Goal: Information Seeking & Learning: Learn about a topic

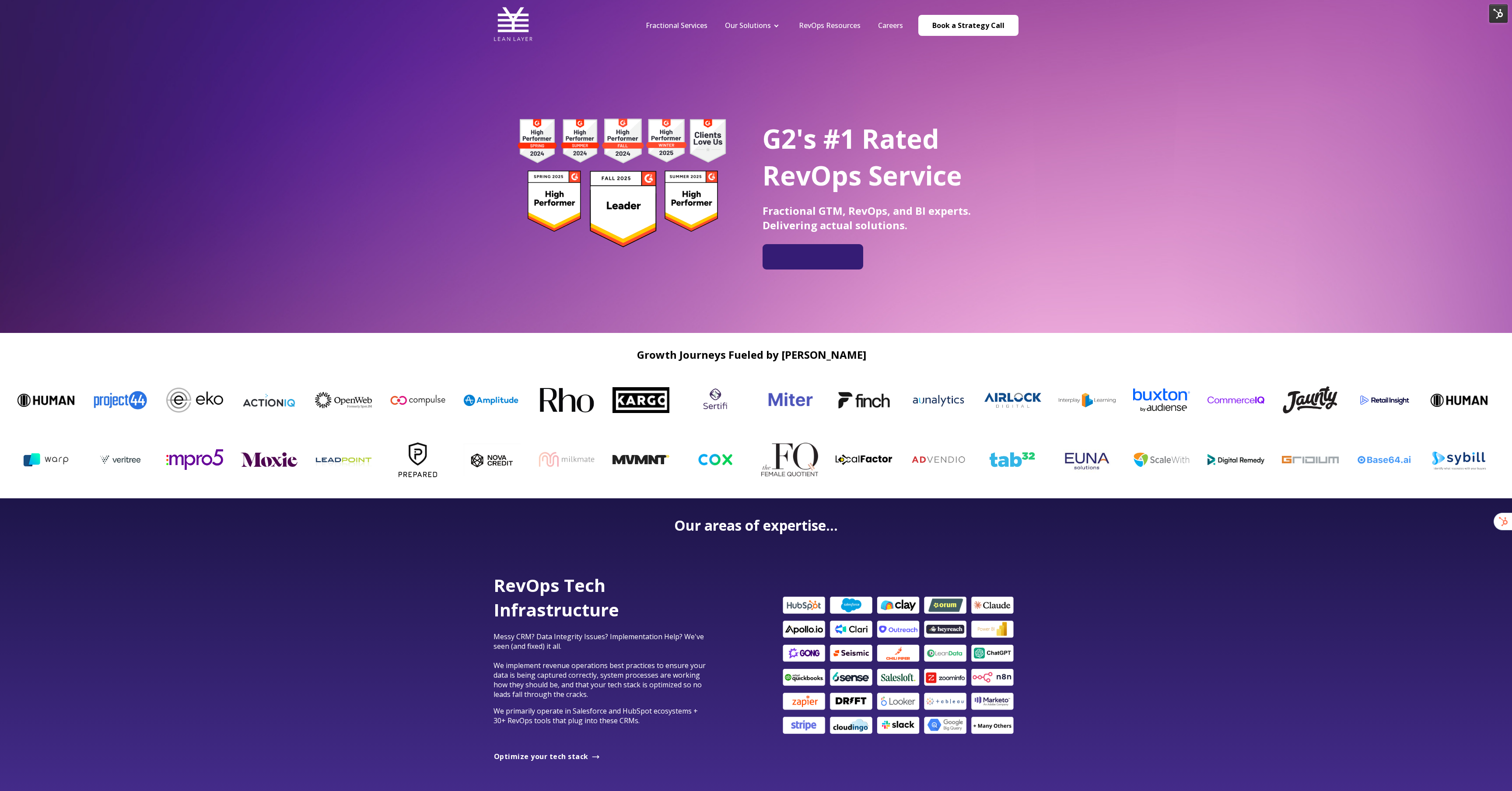
click at [756, 14] on img at bounding box center [1499, 13] width 19 height 19
click at [756, 33] on link "Edit Page" at bounding box center [1469, 33] width 77 height 15
click at [1499, 17] on img at bounding box center [1499, 13] width 19 height 19
click at [1486, 27] on link "Edit Page" at bounding box center [1469, 33] width 77 height 15
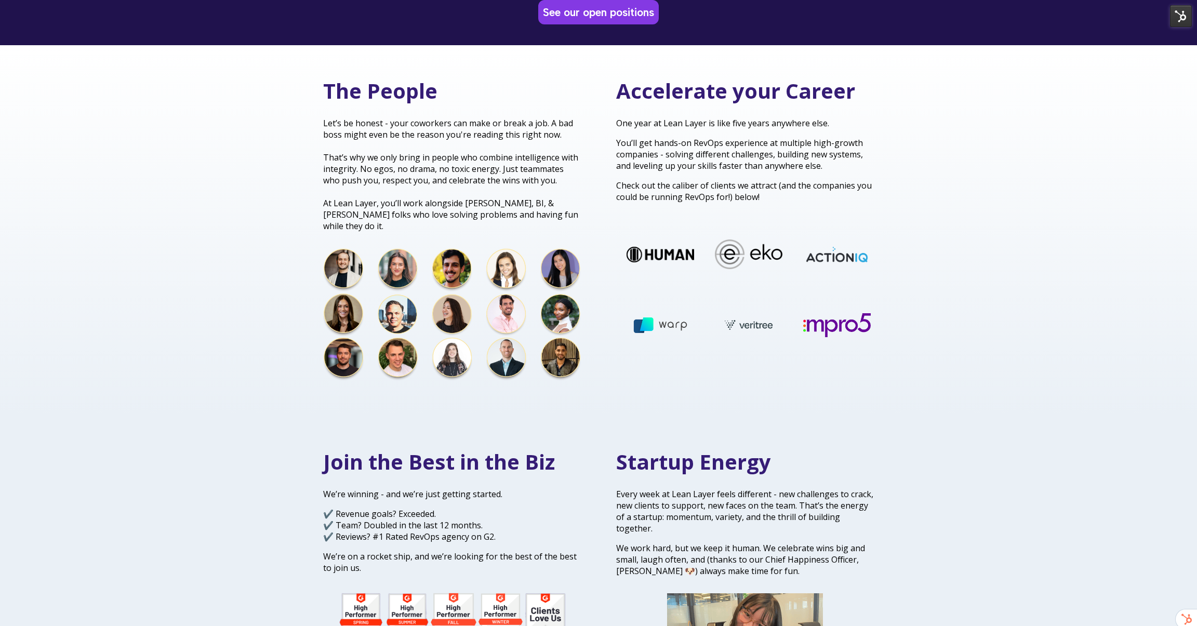
scroll to position [282, 0]
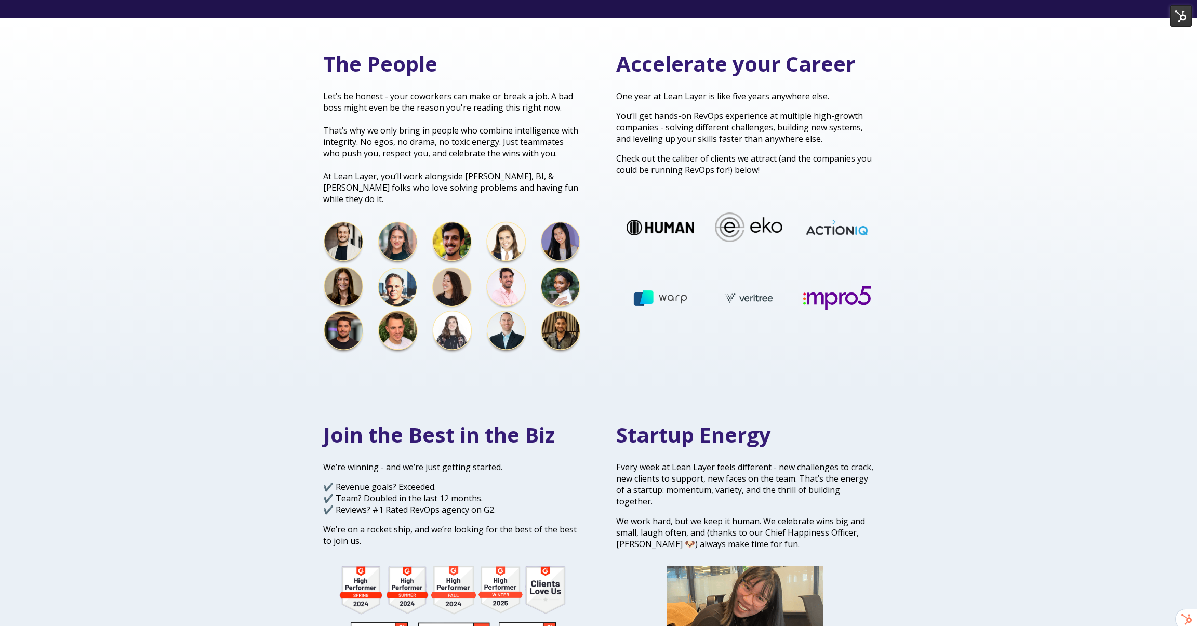
drag, startPoint x: 421, startPoint y: 314, endPoint x: 297, endPoint y: 332, distance: 125.0
click at [297, 332] on div "The People Let’s be honest - your coworkers can make or break a job. A bad boss…" at bounding box center [598, 203] width 1197 height 371
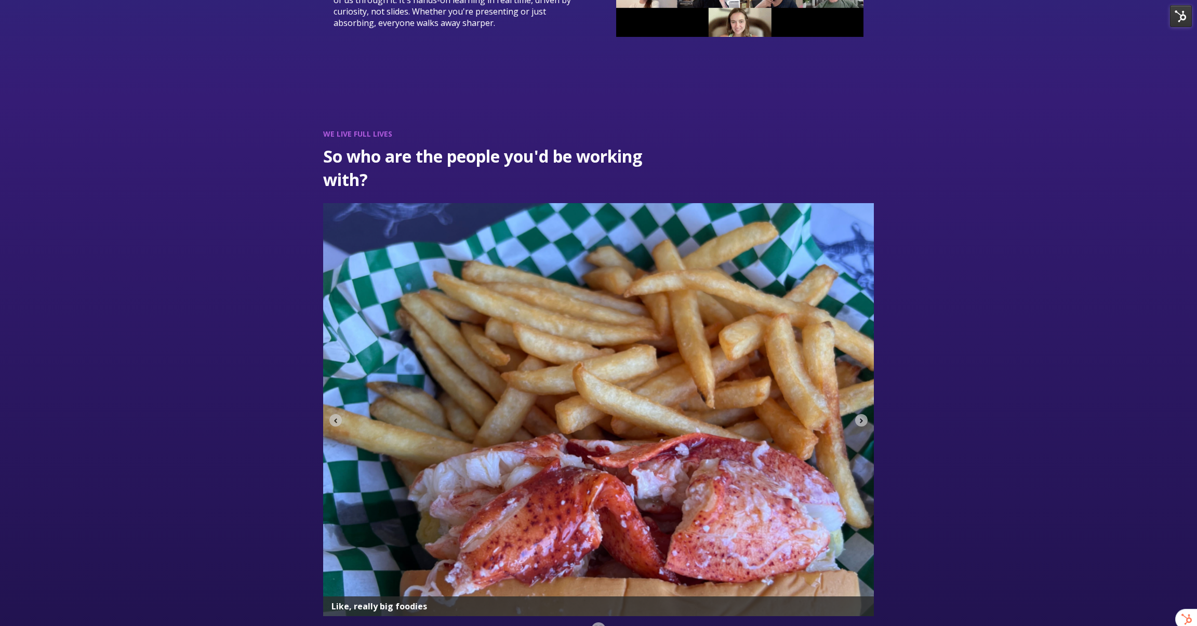
scroll to position [2724, 0]
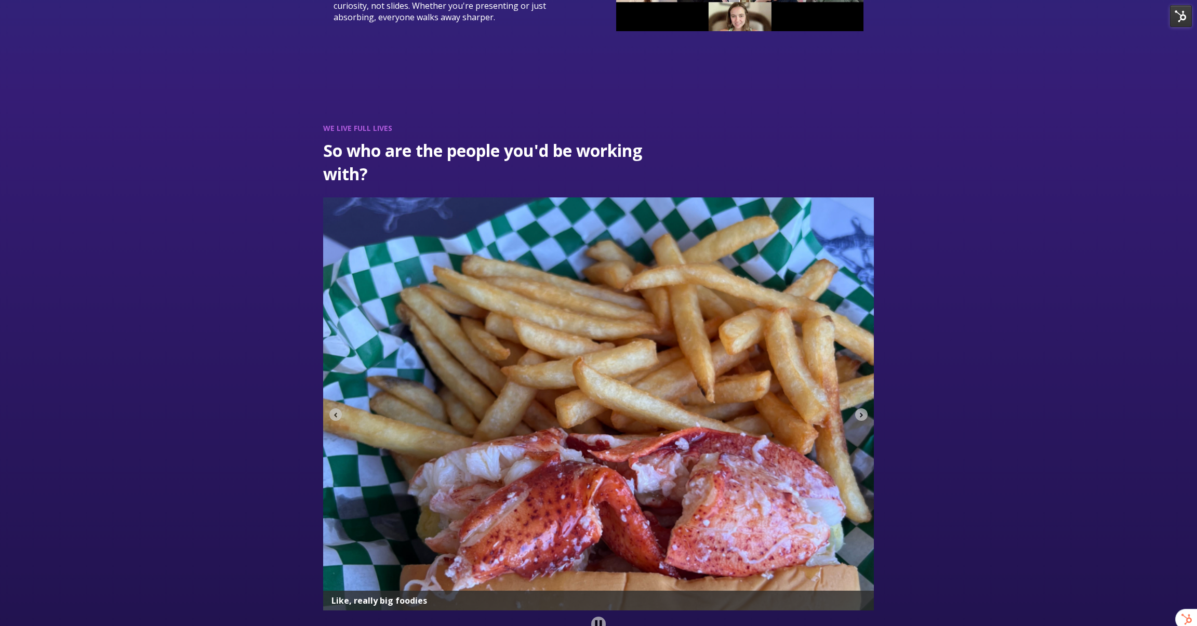
click at [514, 354] on img "4 of 9" at bounding box center [598, 403] width 551 height 413
click at [938, 264] on div "WE LIVE FULL LIVES So who are the people you'd be working with?" at bounding box center [598, 377] width 1197 height 571
click at [867, 304] on img "4 of 9" at bounding box center [598, 403] width 551 height 413
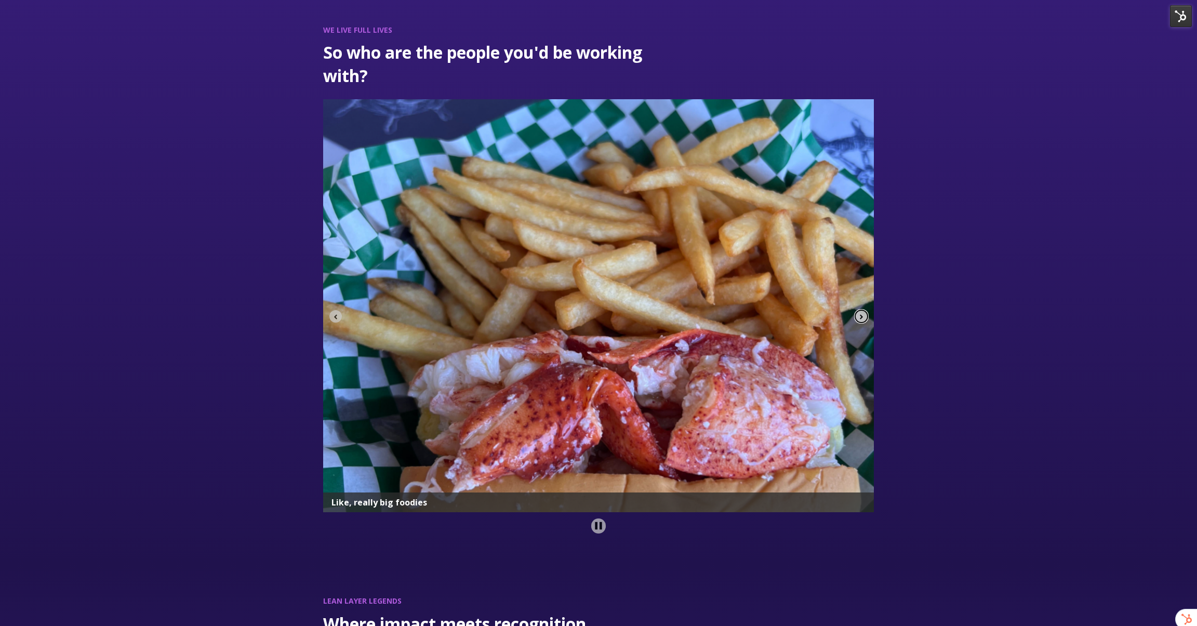
click at [863, 313] on icon "Next slide" at bounding box center [861, 316] width 7 height 7
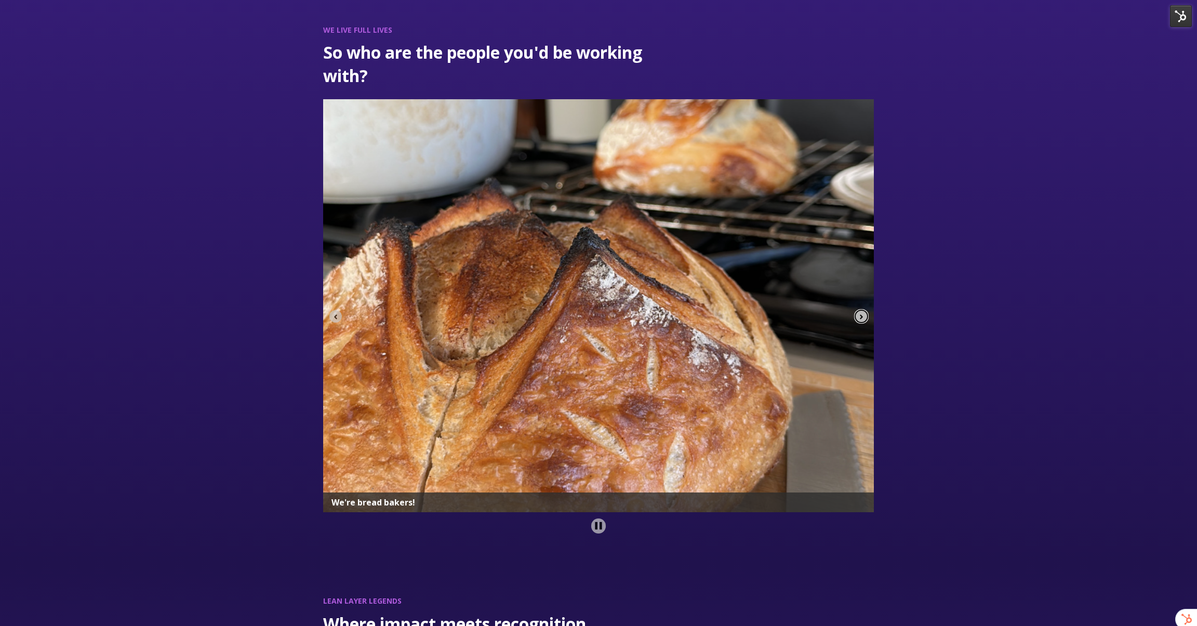
click at [863, 313] on icon "Next slide" at bounding box center [861, 316] width 7 height 7
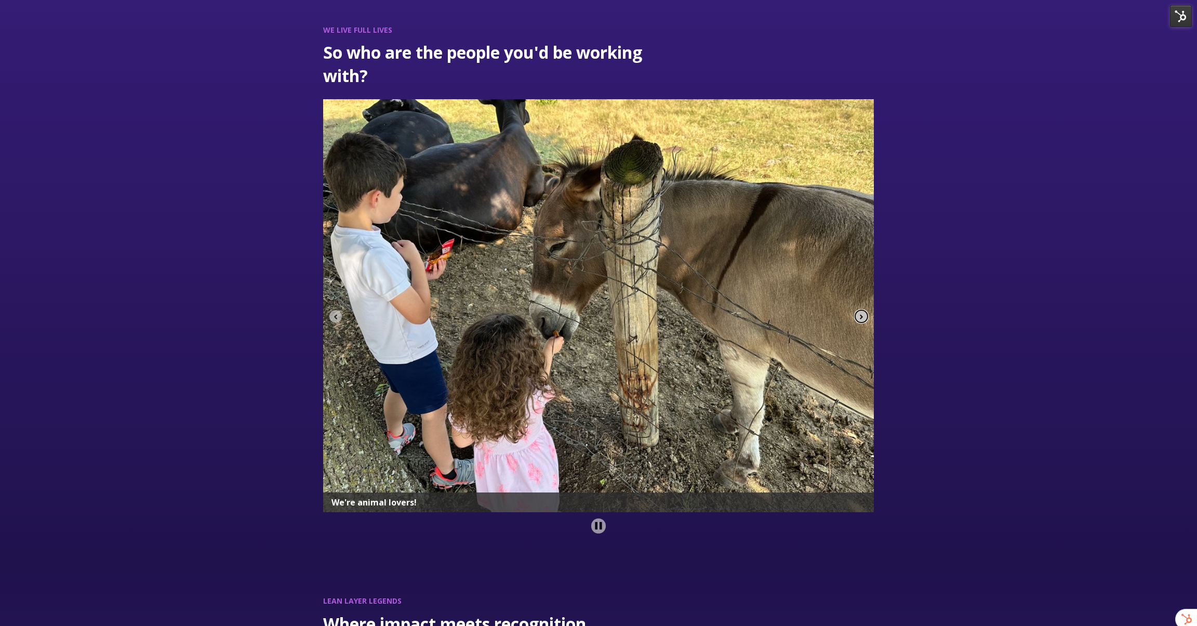
click at [862, 313] on icon "Next slide" at bounding box center [861, 316] width 7 height 7
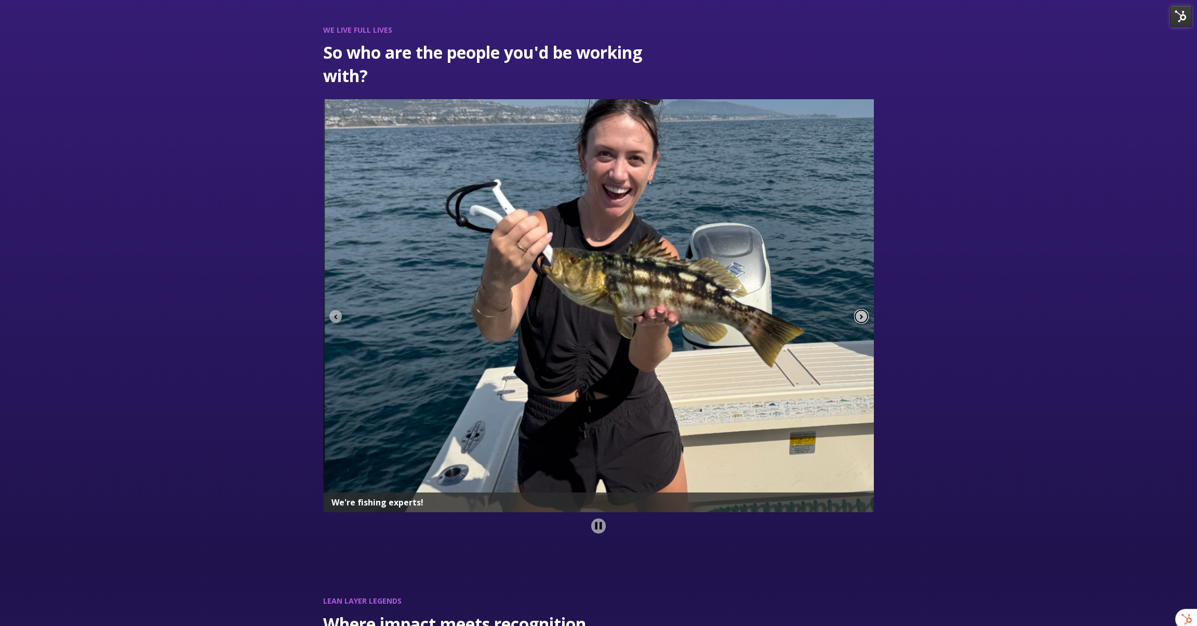
click at [862, 313] on icon "Next slide" at bounding box center [861, 316] width 7 height 7
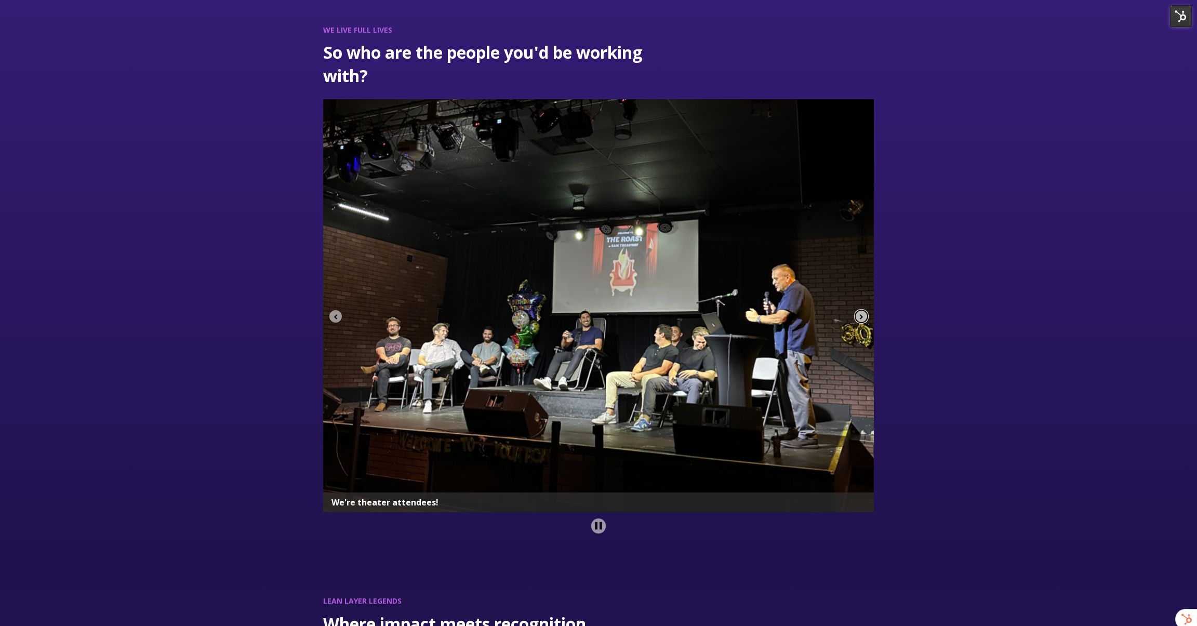
click at [862, 313] on icon "Next slide" at bounding box center [861, 316] width 7 height 7
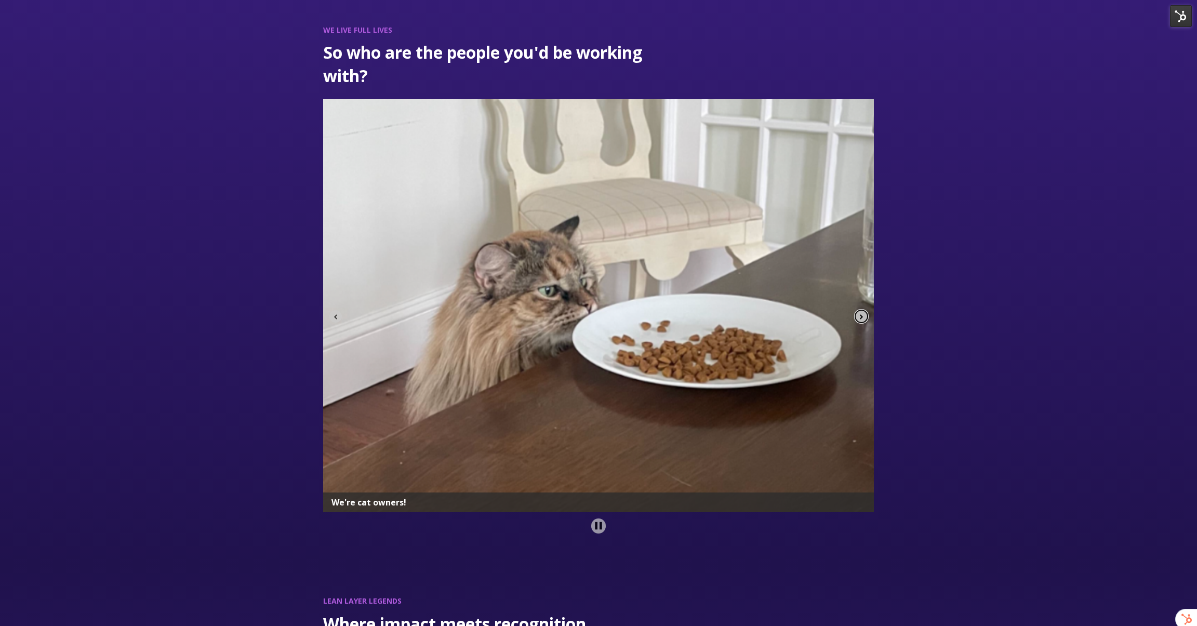
click at [862, 313] on icon "Go to first slide" at bounding box center [861, 316] width 7 height 7
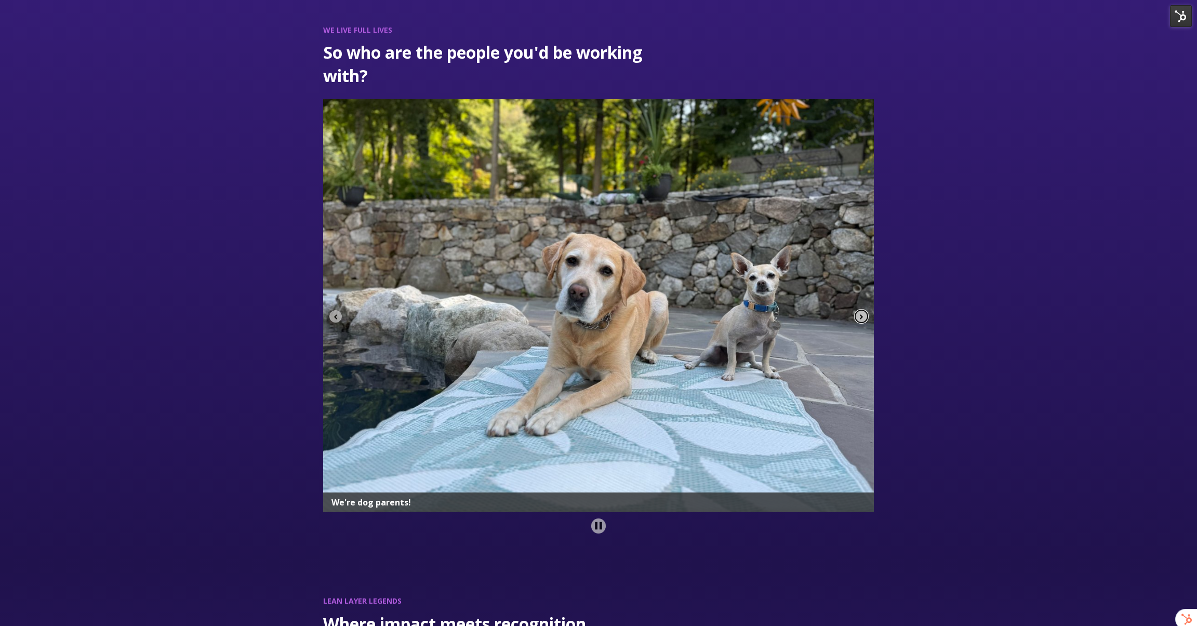
click at [862, 313] on icon "Next slide" at bounding box center [861, 316] width 7 height 7
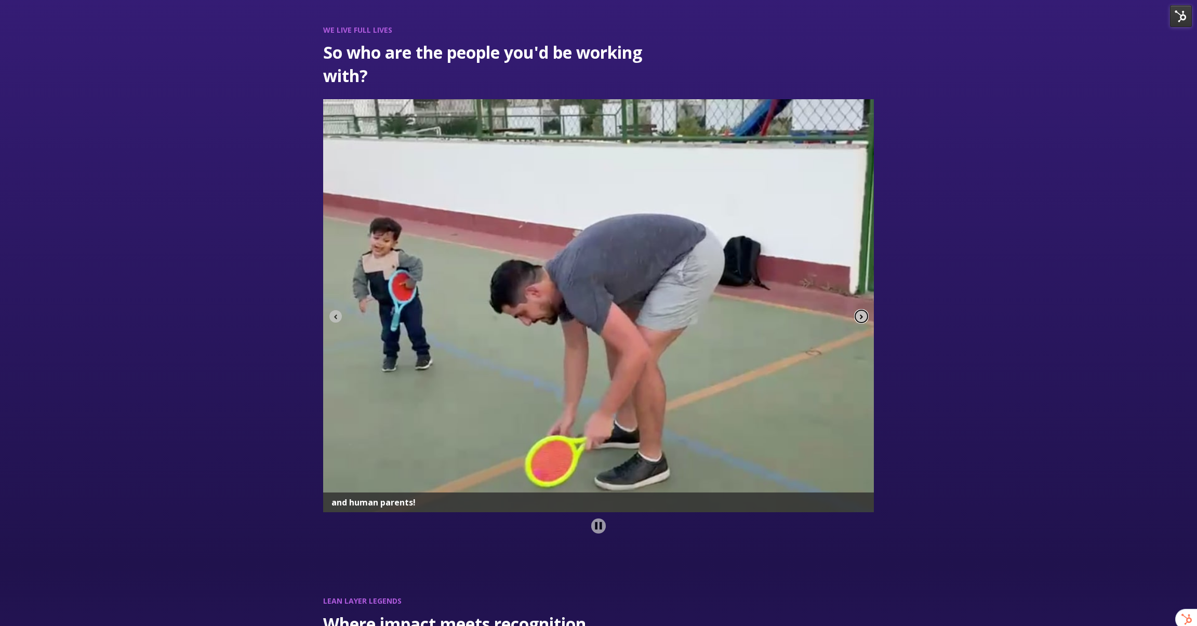
click at [862, 313] on icon "Next slide" at bounding box center [861, 316] width 7 height 7
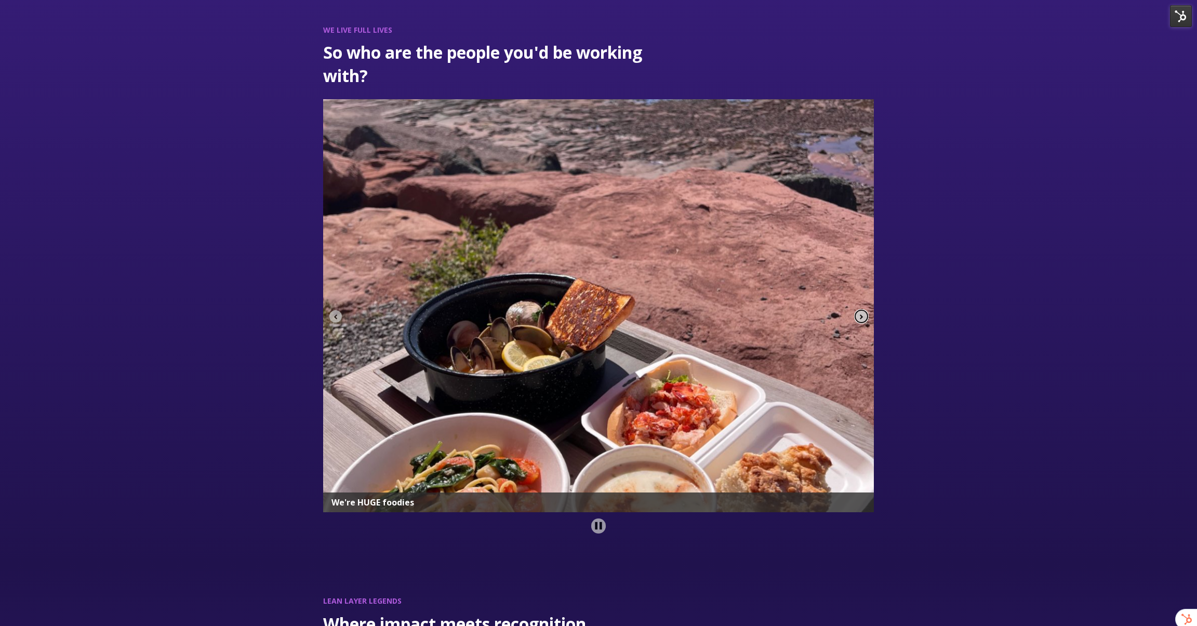
click at [862, 313] on icon "Next slide" at bounding box center [861, 316] width 7 height 7
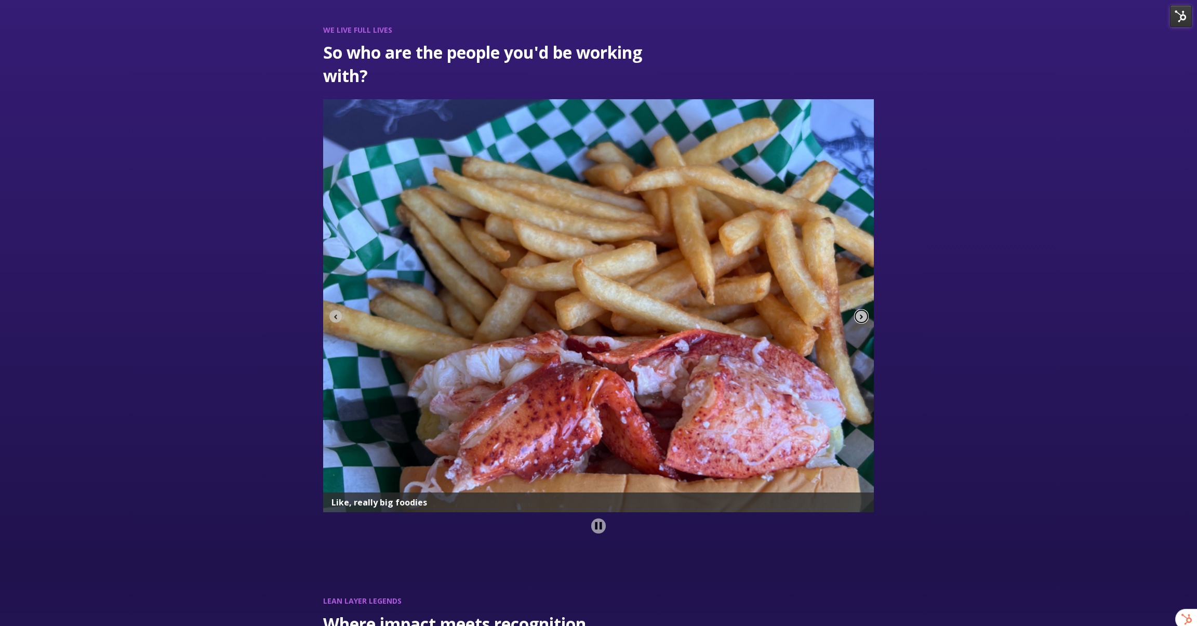
click at [862, 313] on icon "Next slide" at bounding box center [861, 316] width 7 height 7
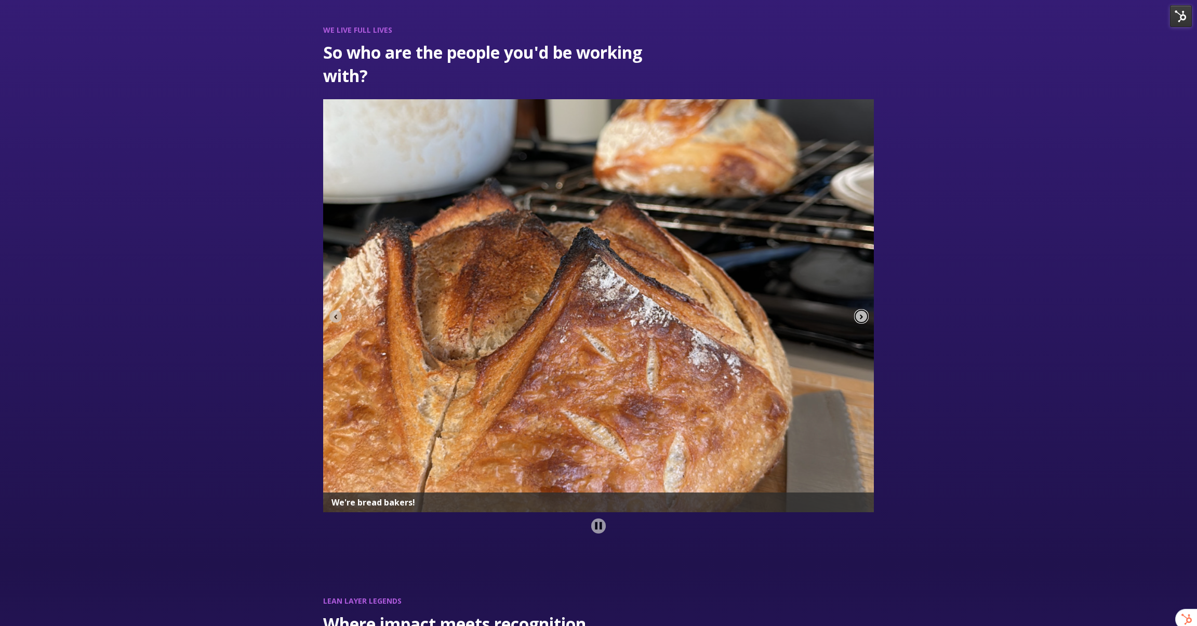
click at [862, 313] on icon "Next slide" at bounding box center [861, 316] width 7 height 7
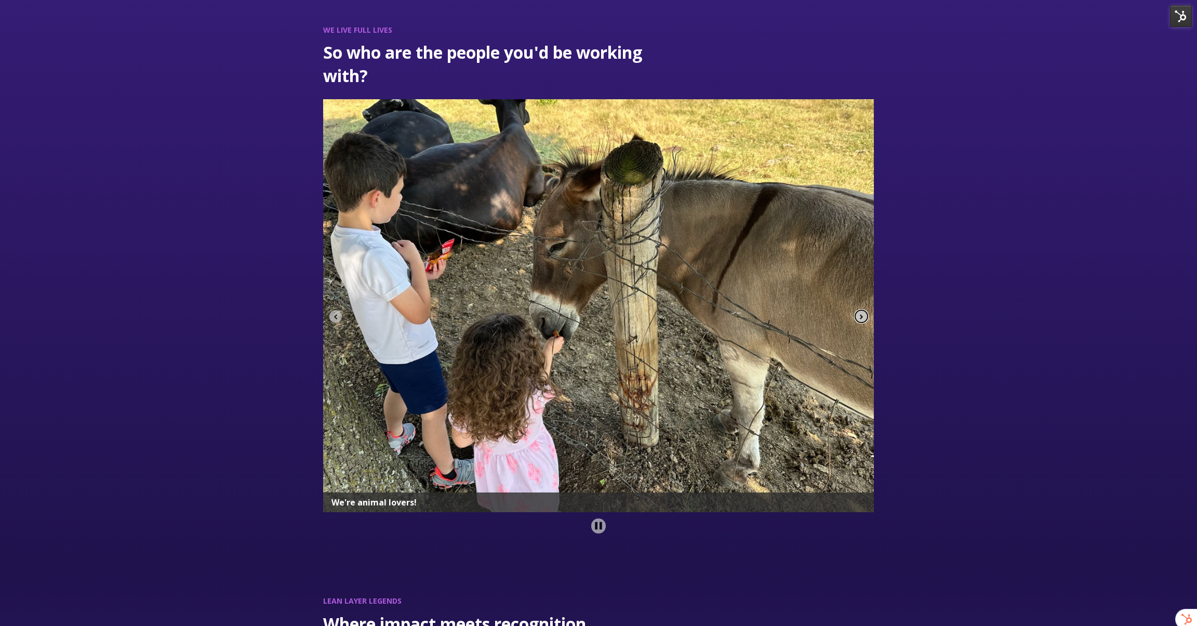
click at [862, 313] on icon "Next slide" at bounding box center [861, 316] width 7 height 7
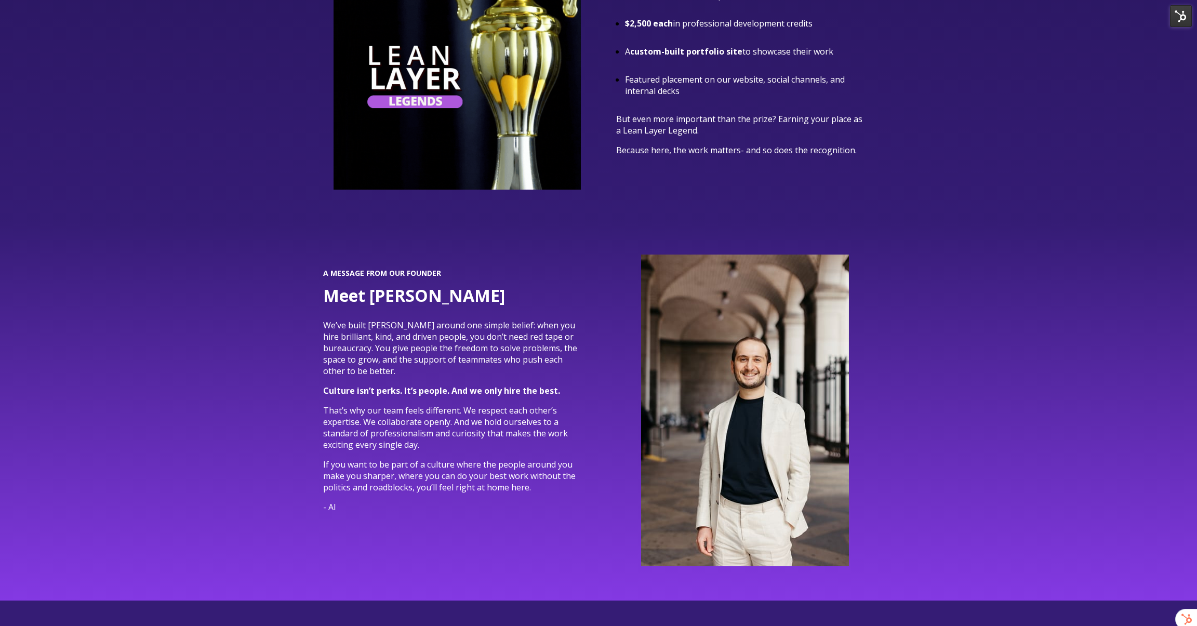
scroll to position [3772, 0]
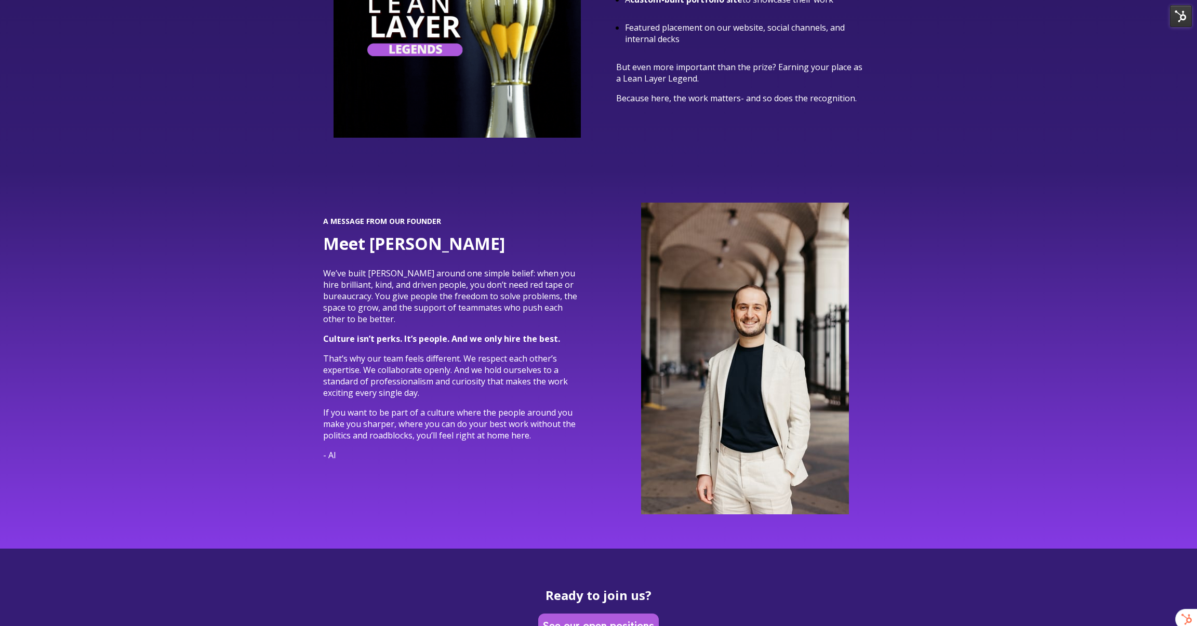
click at [505, 364] on span "That’s why our team feels different. We respect each other’s expertise. We coll…" at bounding box center [445, 376] width 245 height 46
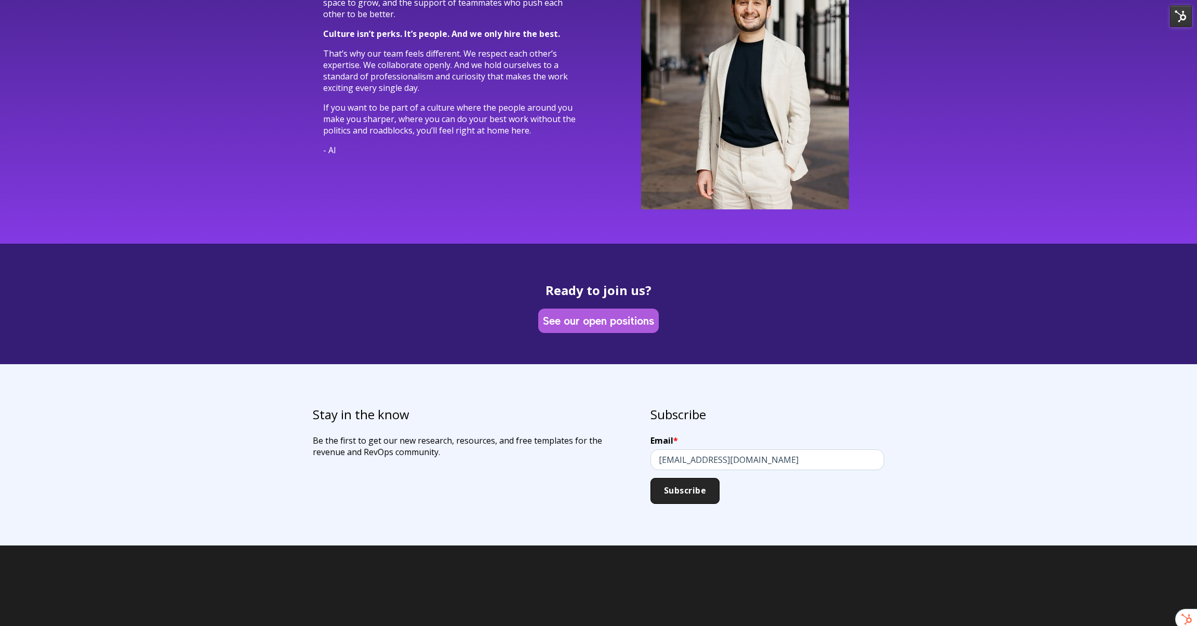
scroll to position [4081, 0]
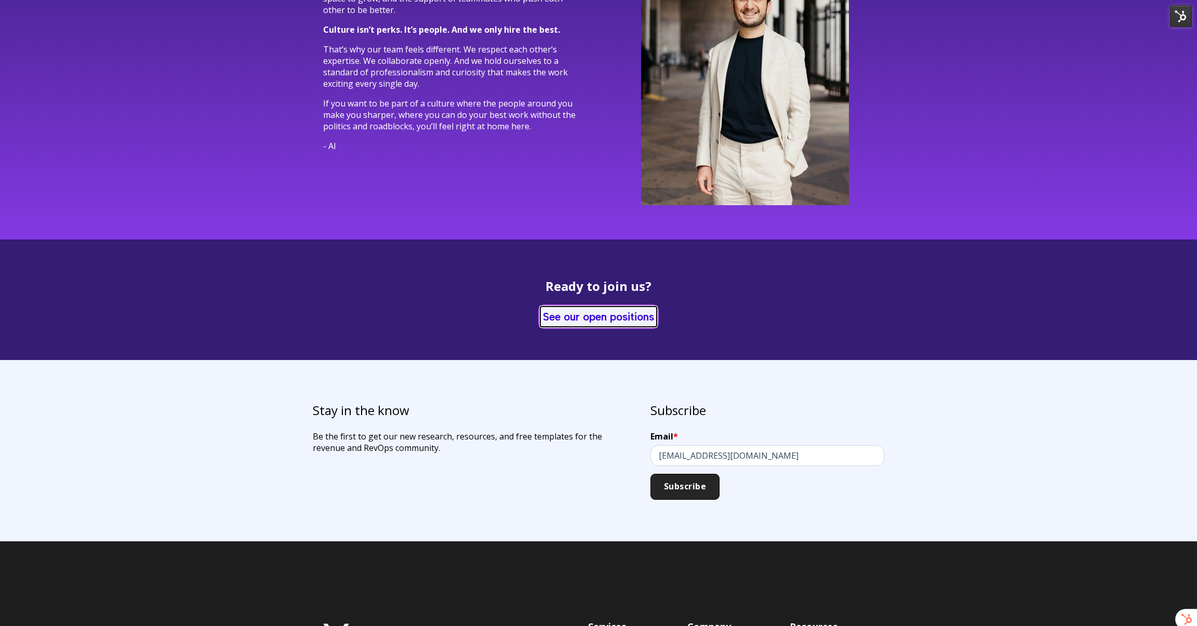
click at [569, 309] on link "See our open positions" at bounding box center [598, 316] width 116 height 20
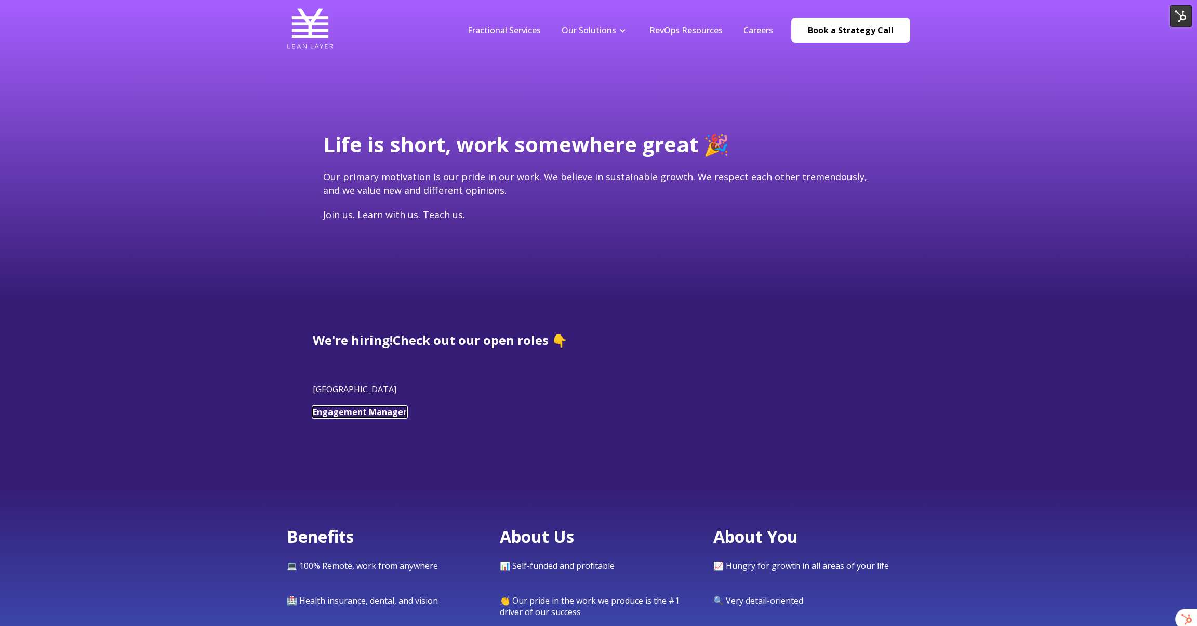
click at [393, 416] on link "Engagement Manager" at bounding box center [360, 411] width 94 height 11
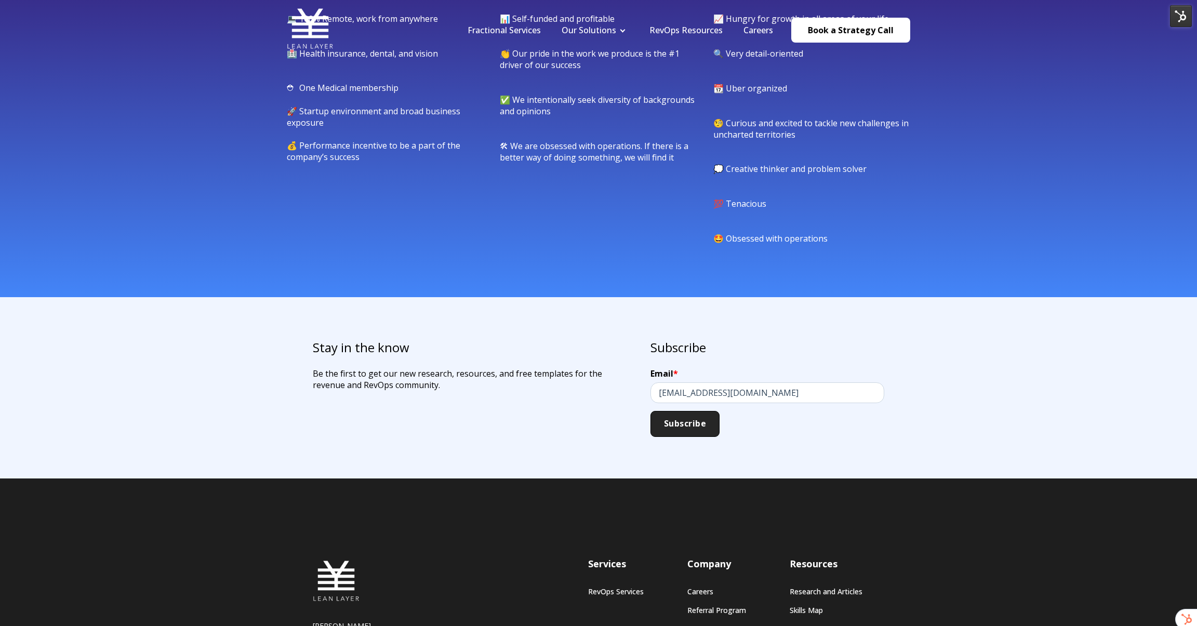
scroll to position [694, 0]
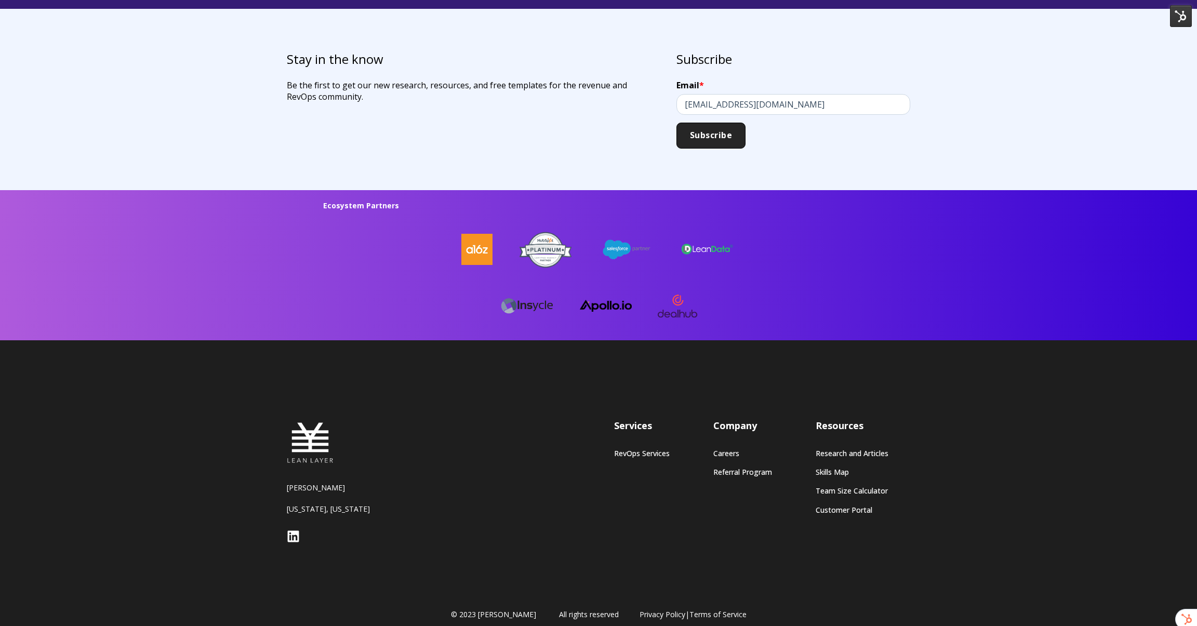
scroll to position [2624, 0]
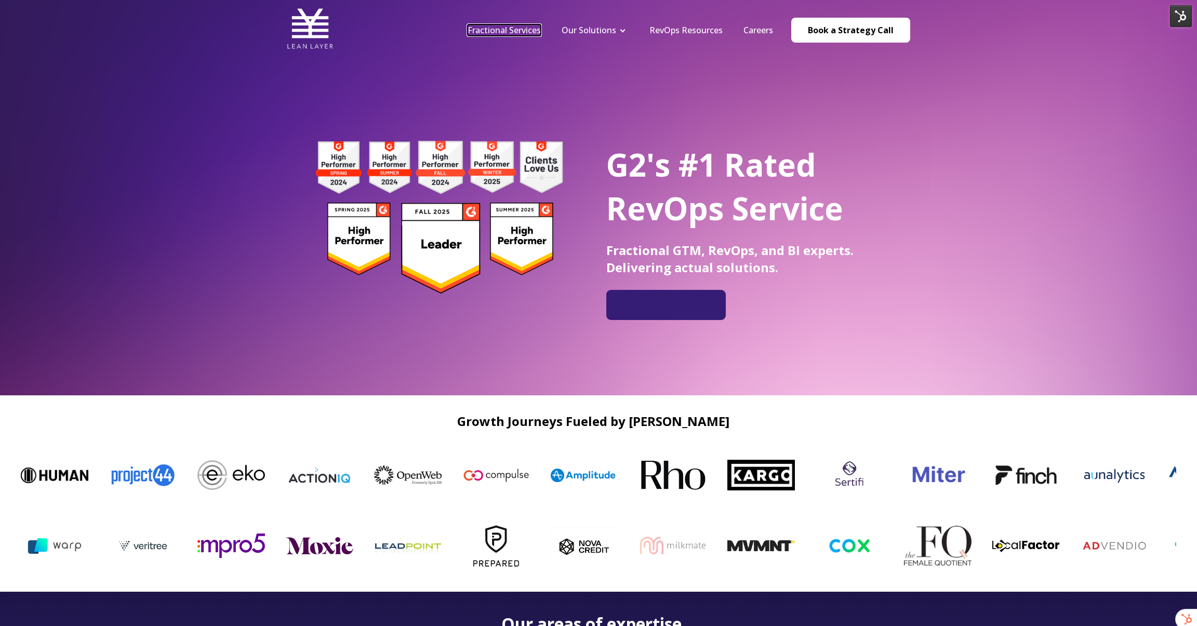
click at [525, 29] on link "Fractional Services" at bounding box center [503, 29] width 73 height 11
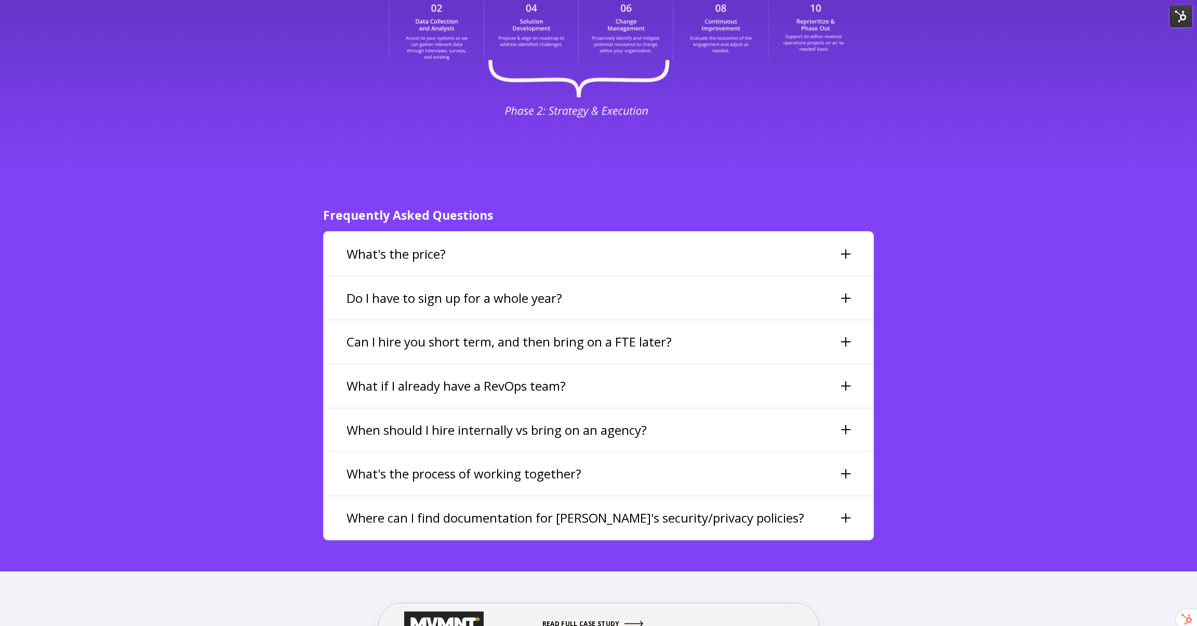
scroll to position [2250, 0]
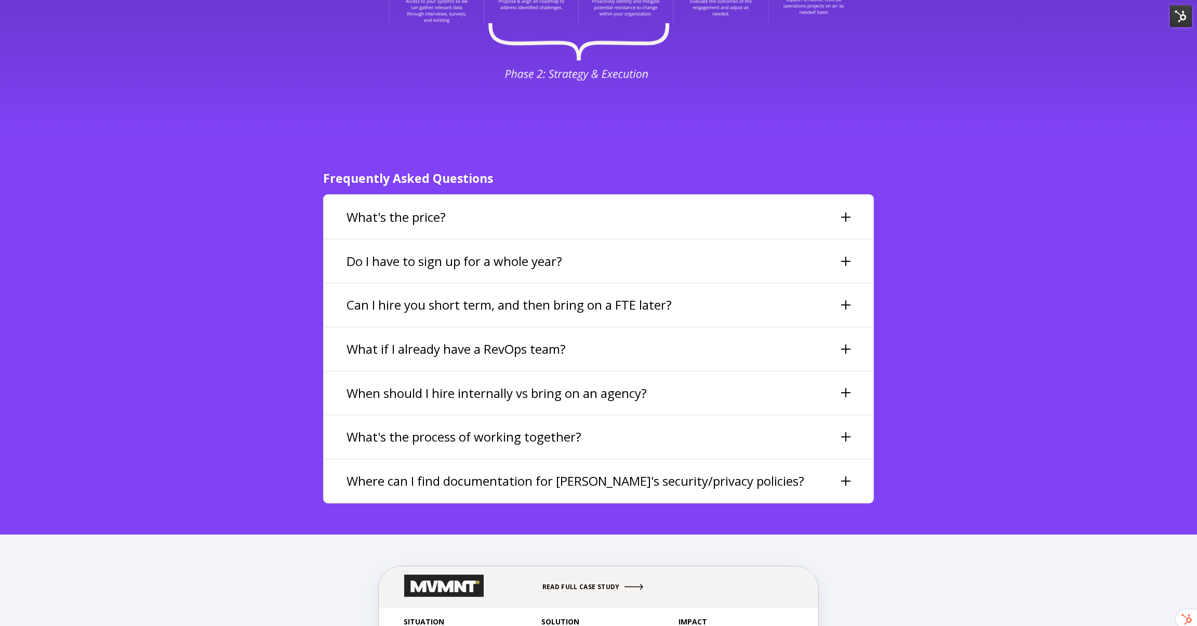
click at [535, 207] on div "What's the price?" at bounding box center [598, 217] width 547 height 43
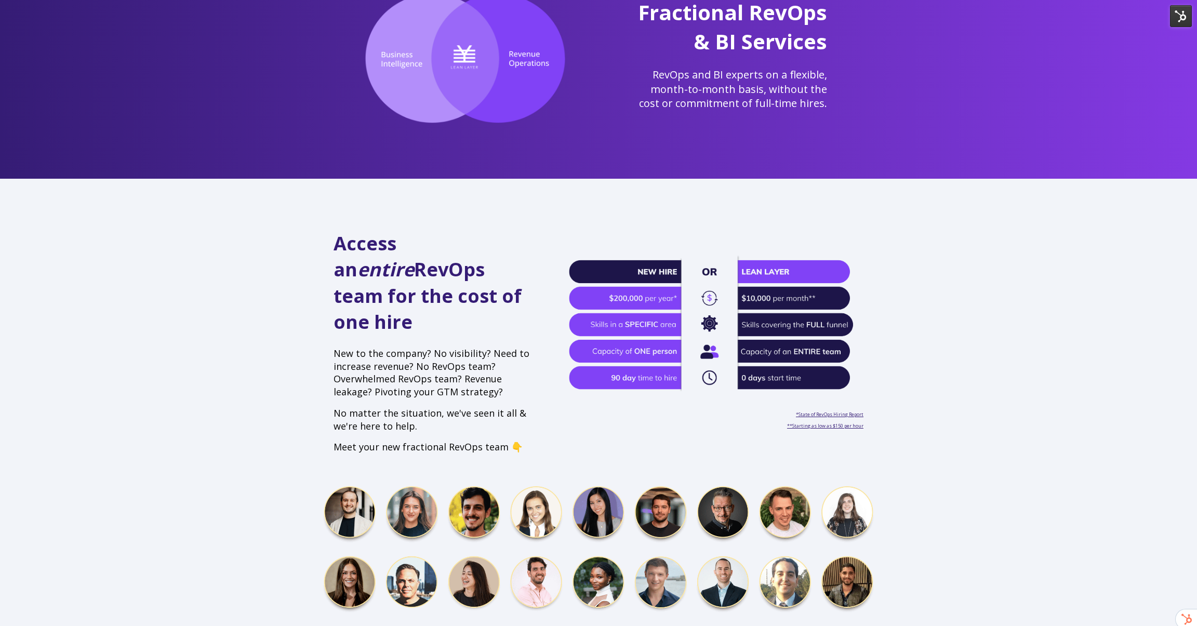
scroll to position [0, 0]
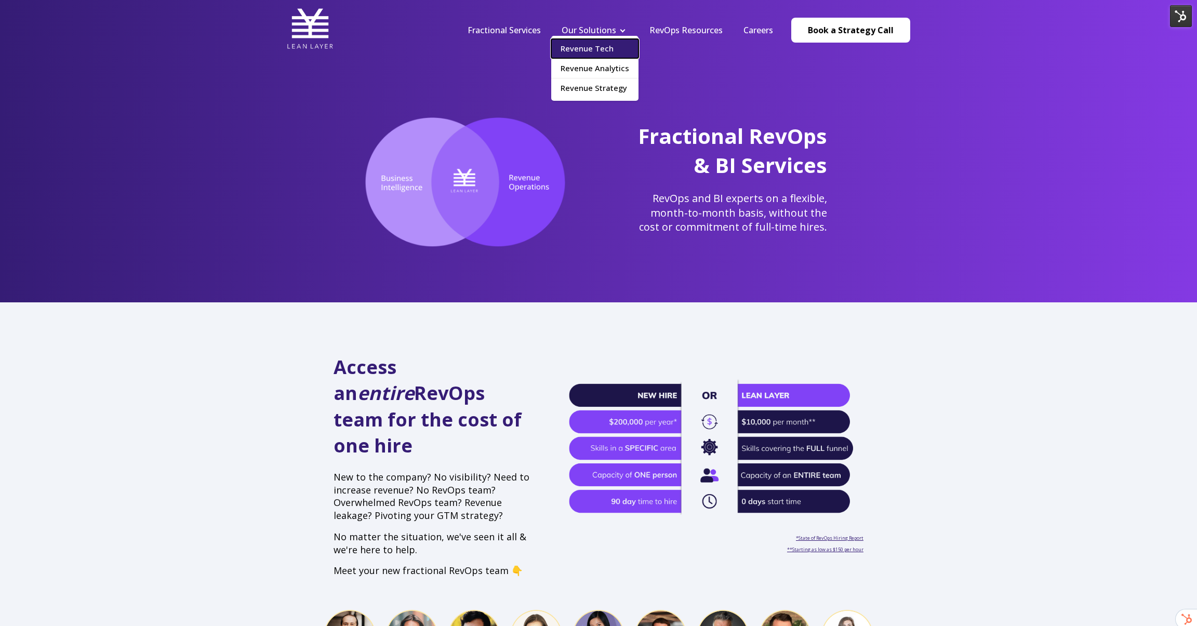
click at [591, 43] on link "Revenue Tech" at bounding box center [594, 48] width 87 height 19
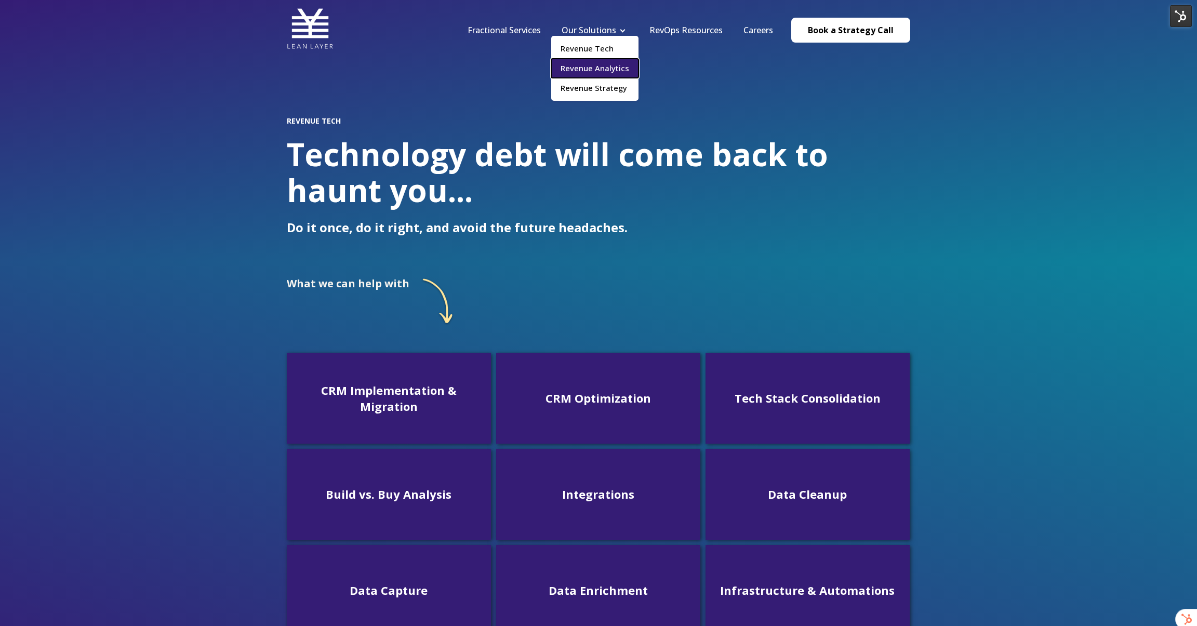
click at [579, 69] on link "Revenue Analytics" at bounding box center [594, 68] width 87 height 19
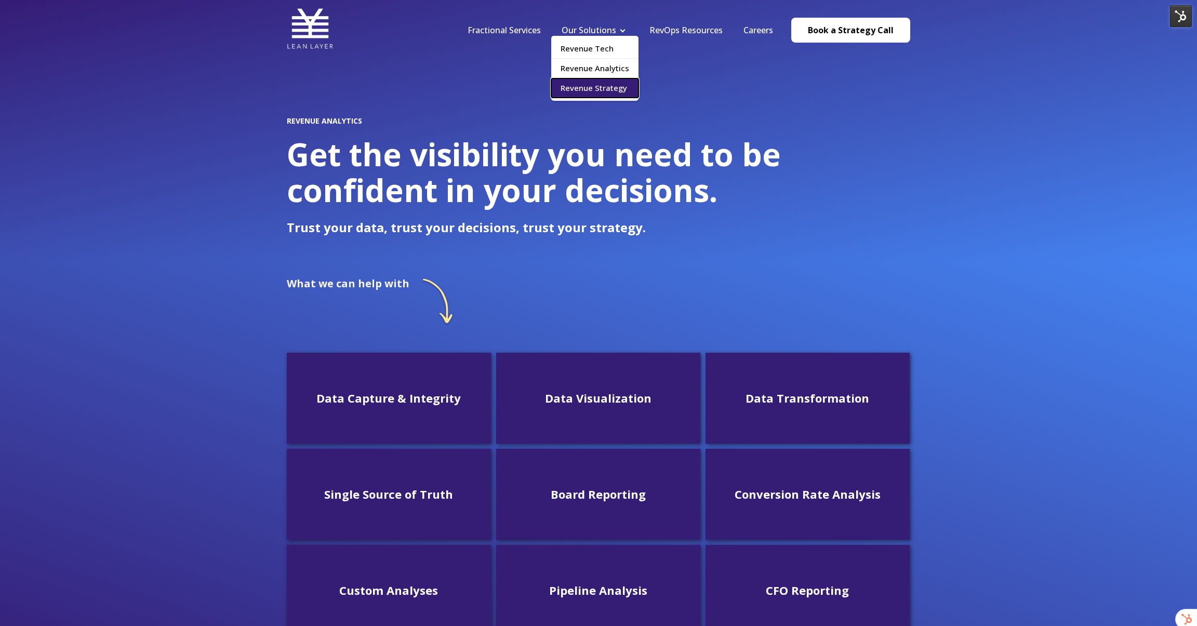
click at [605, 87] on link "Revenue Strategy" at bounding box center [594, 87] width 87 height 19
